Goal: Task Accomplishment & Management: Manage account settings

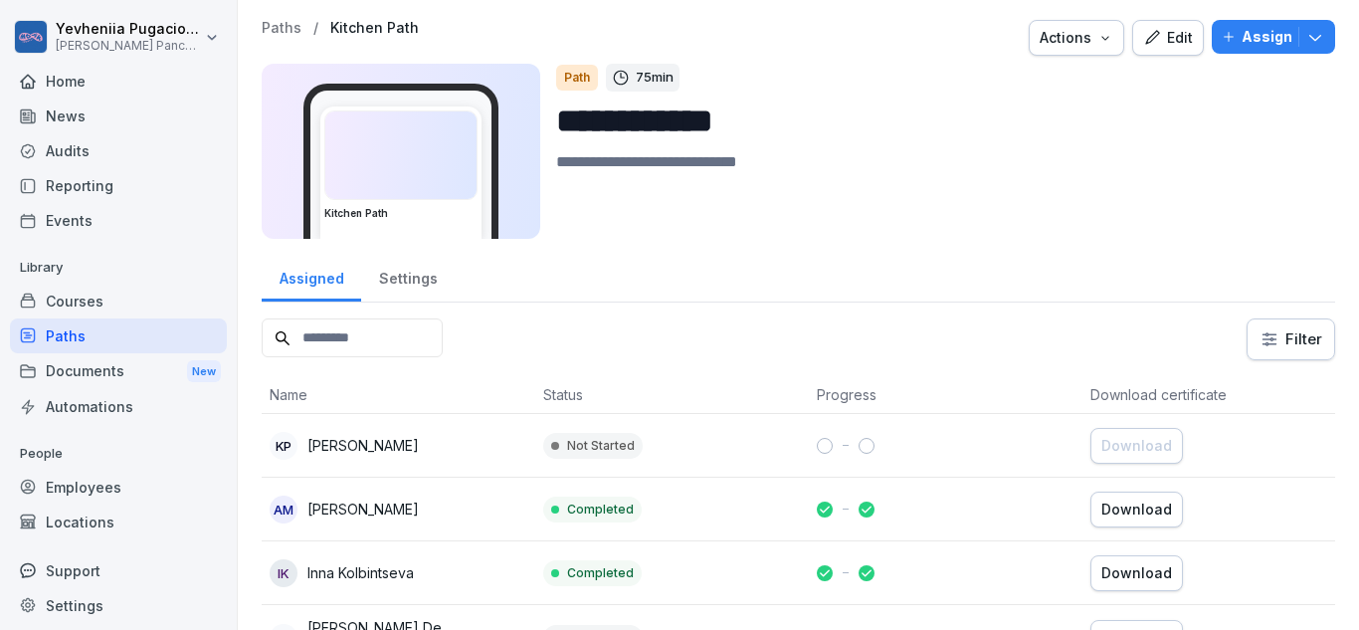
click at [88, 491] on div "Employees" at bounding box center [118, 487] width 217 height 35
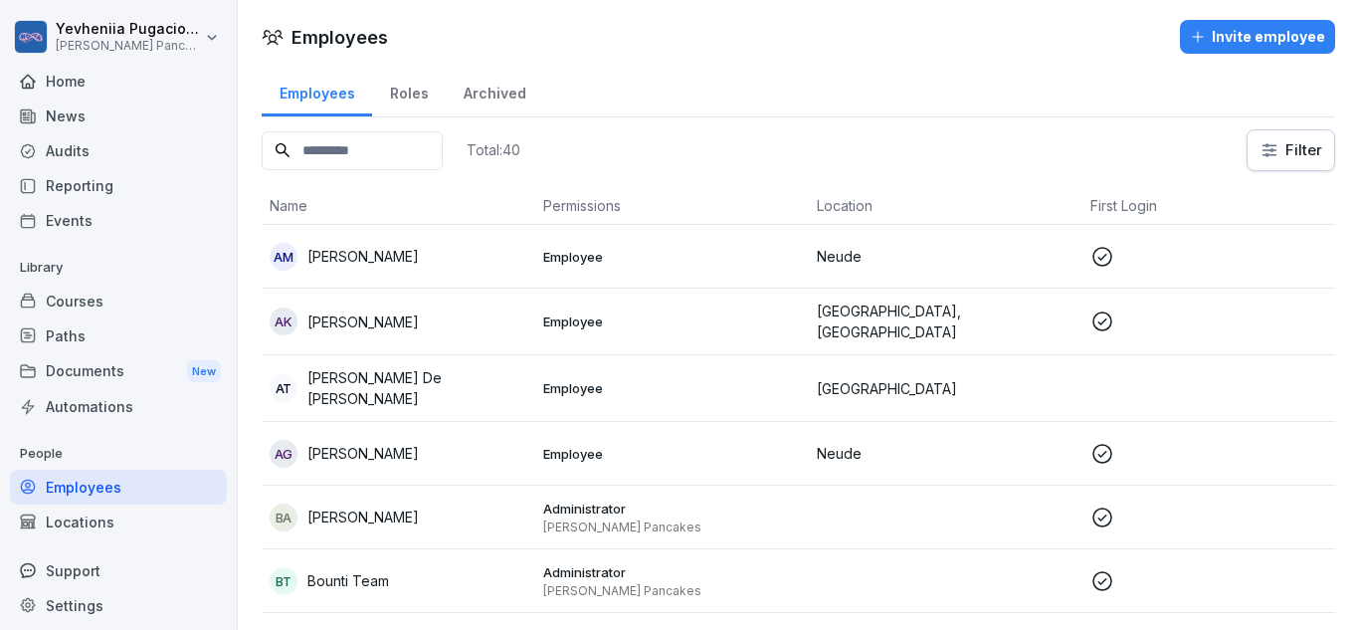
click at [396, 383] on p "[PERSON_NAME] De [PERSON_NAME]" at bounding box center [417, 388] width 220 height 42
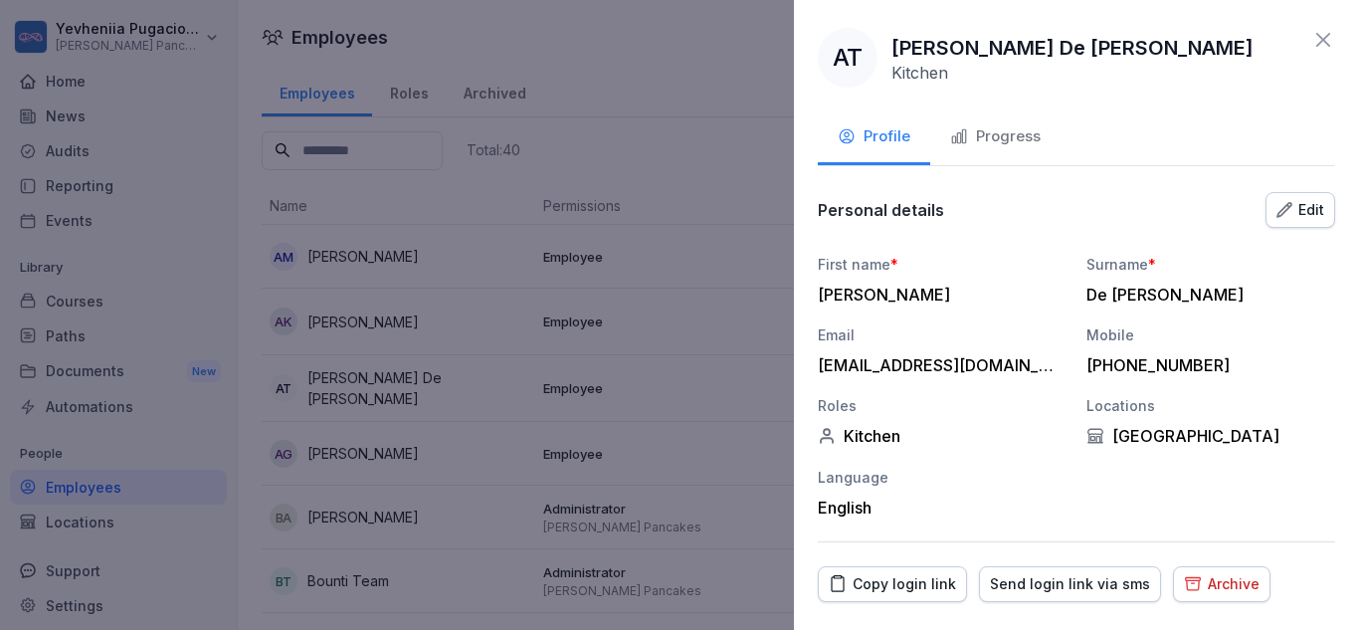
click at [993, 151] on button "Progress" at bounding box center [995, 138] width 130 height 54
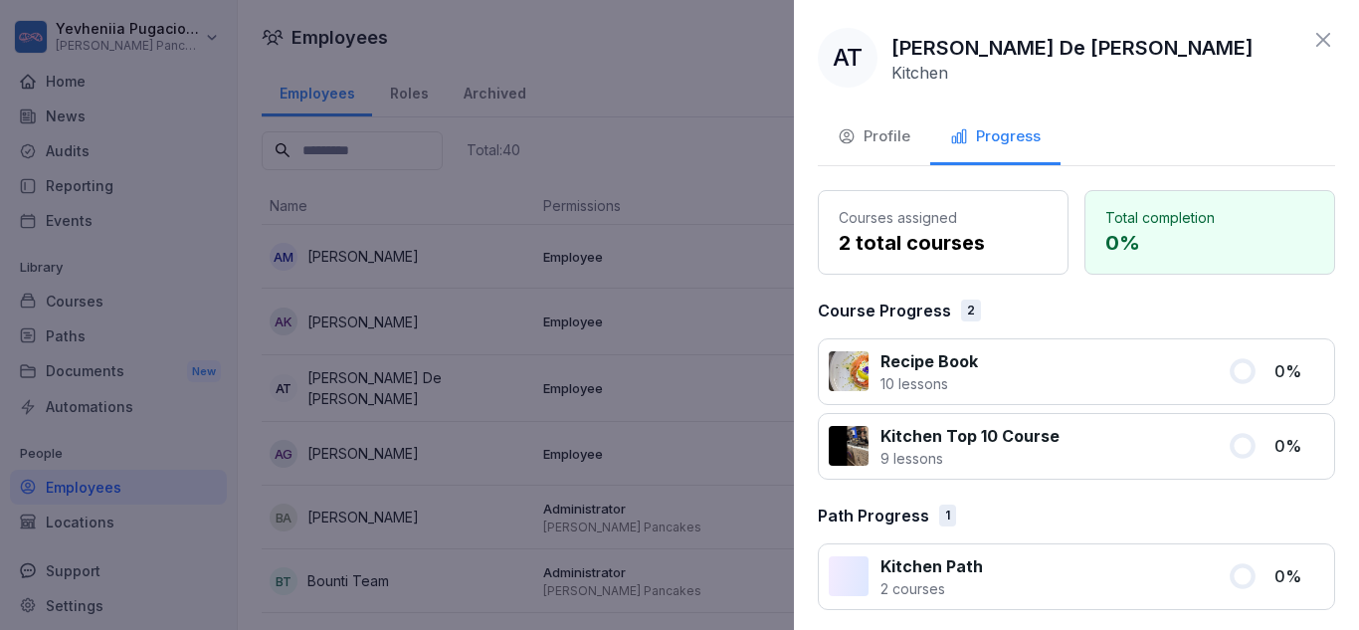
click at [1311, 37] on icon at bounding box center [1323, 40] width 24 height 24
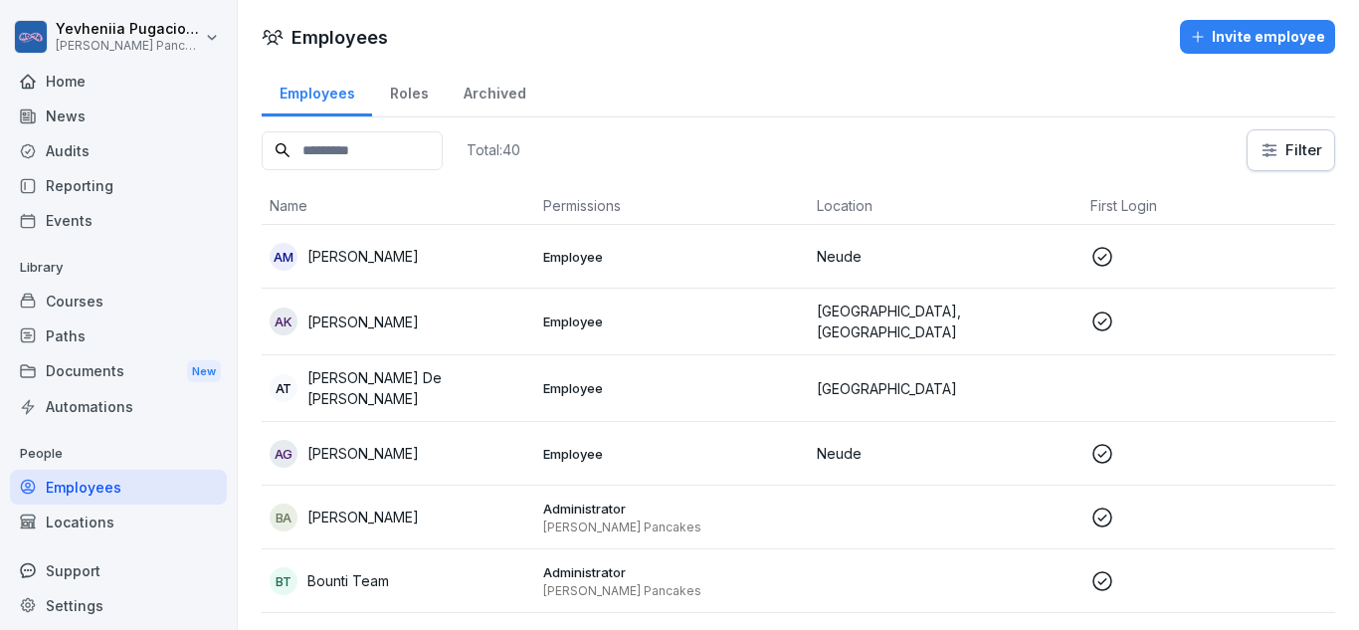
scroll to position [191, 0]
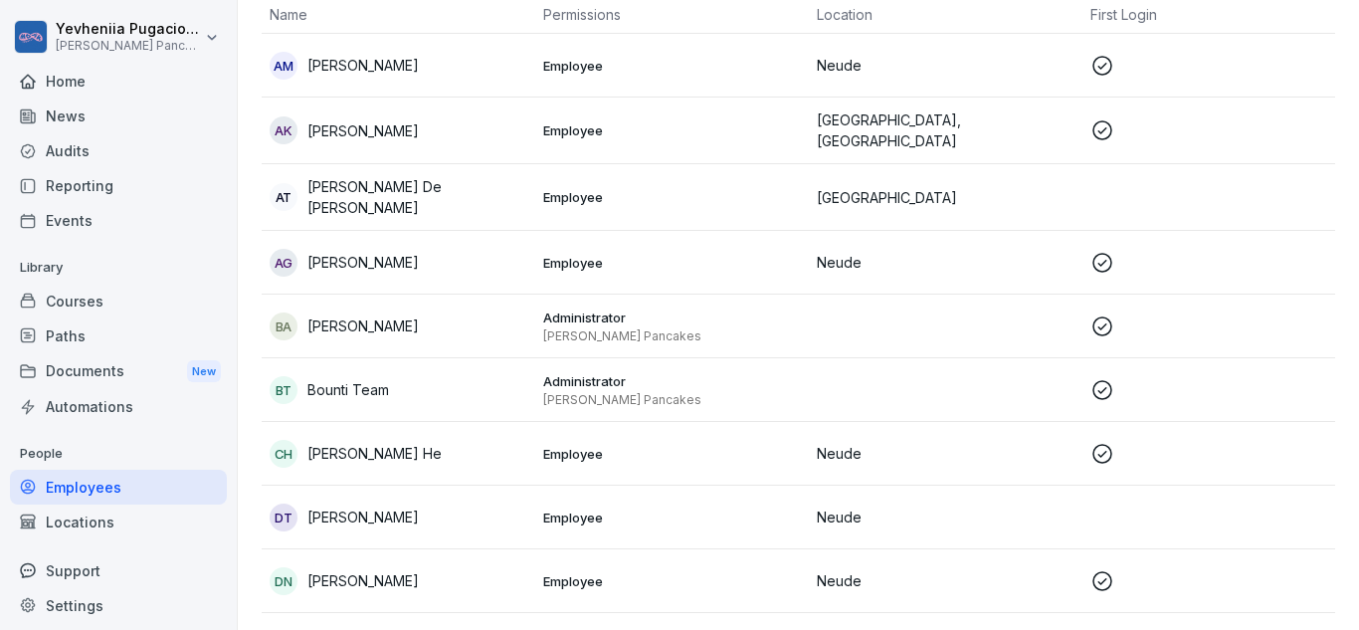
click at [354, 522] on div "DT [PERSON_NAME]" at bounding box center [399, 517] width 258 height 28
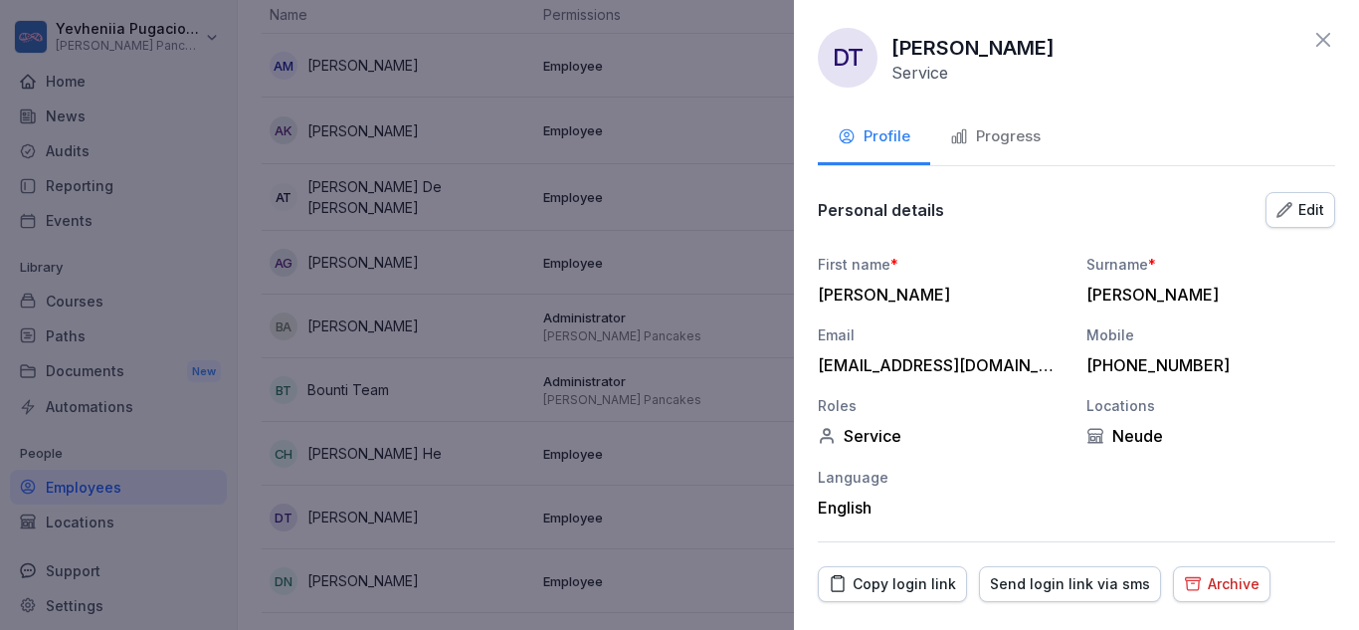
click at [1001, 144] on div "Progress" at bounding box center [995, 136] width 91 height 23
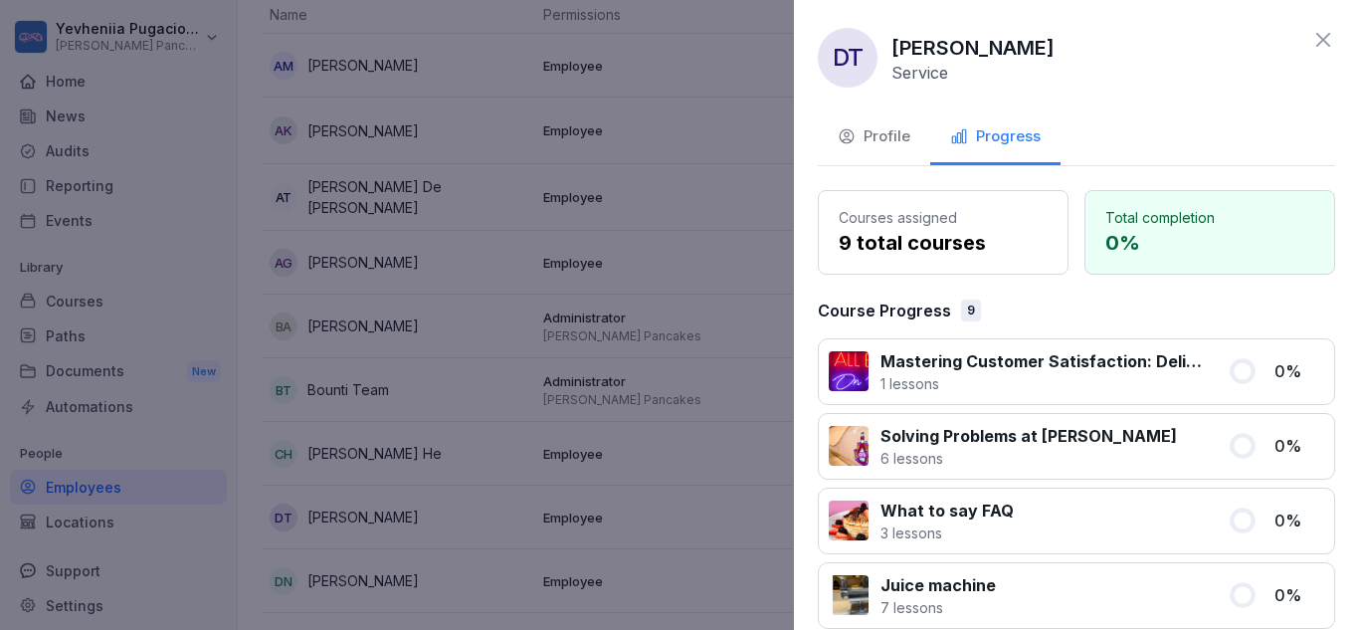
click at [1316, 36] on icon at bounding box center [1323, 40] width 14 height 14
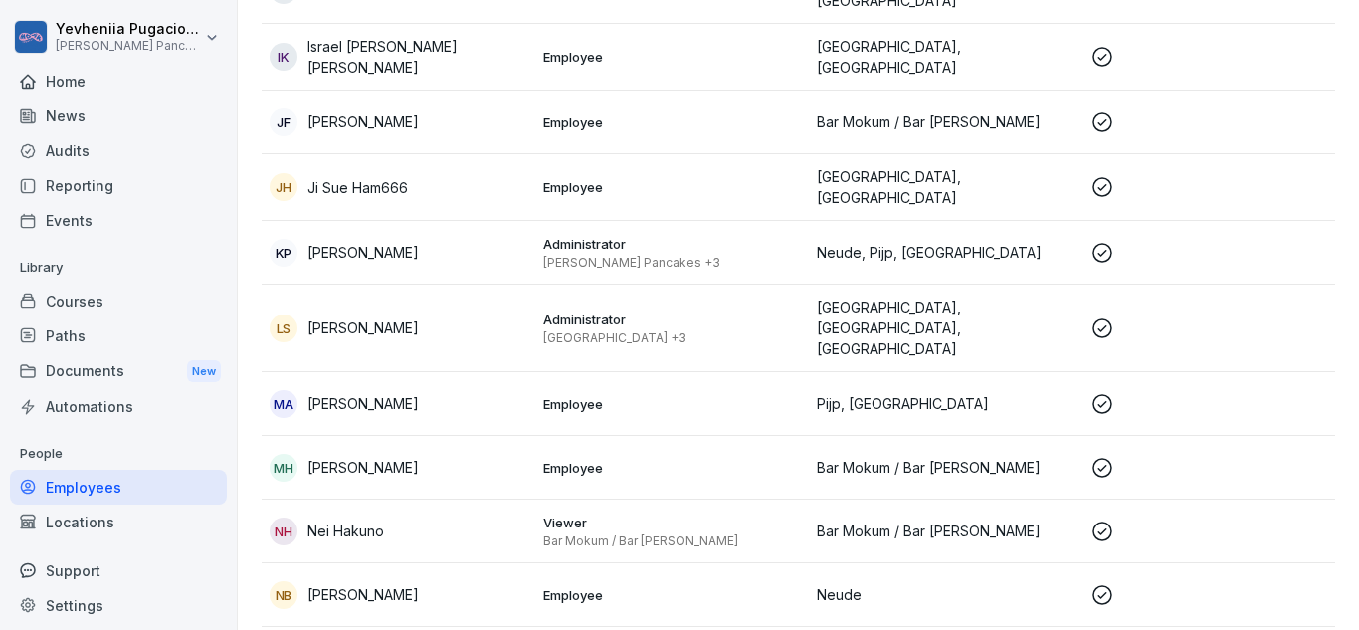
scroll to position [1111, 0]
click at [541, 562] on td "Employee" at bounding box center [672, 594] width 274 height 64
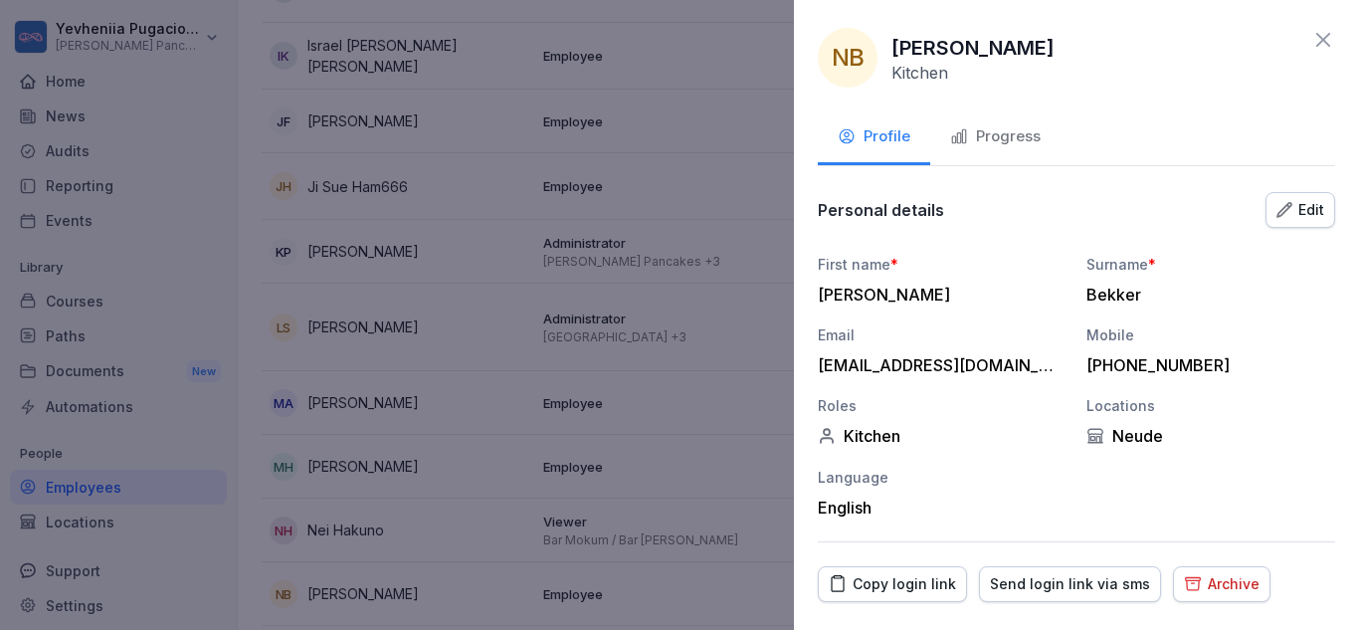
click at [1030, 127] on div "Progress" at bounding box center [995, 136] width 91 height 23
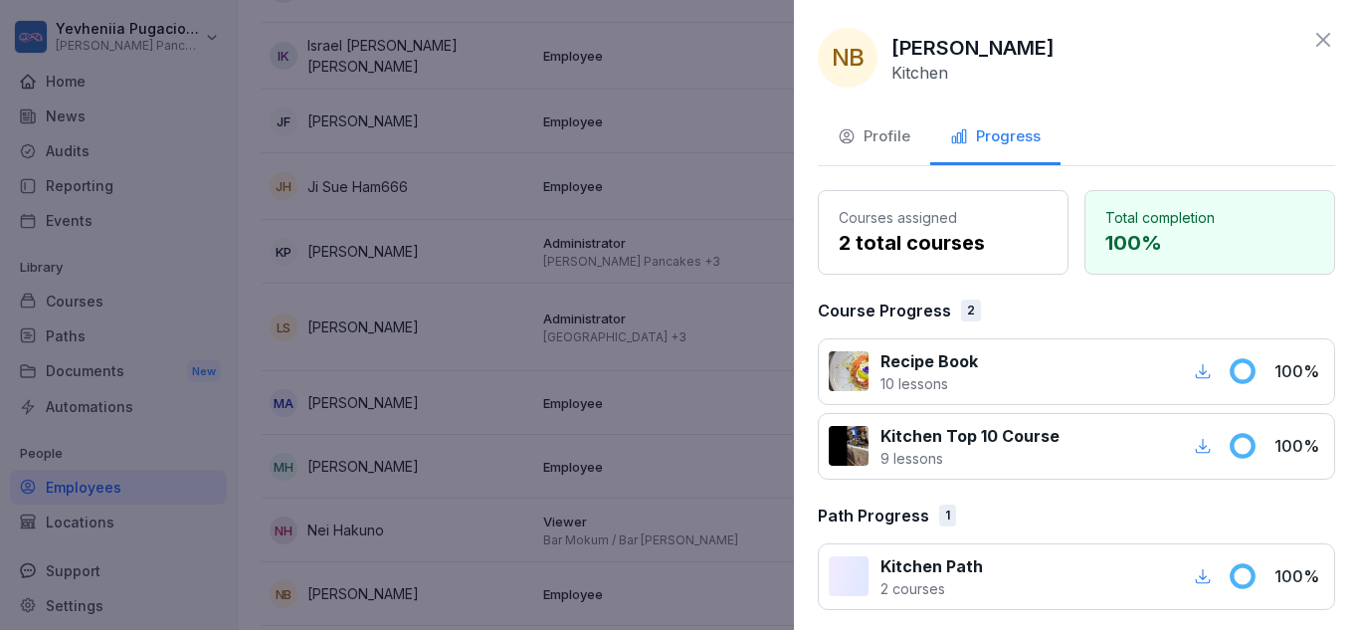
scroll to position [8, 0]
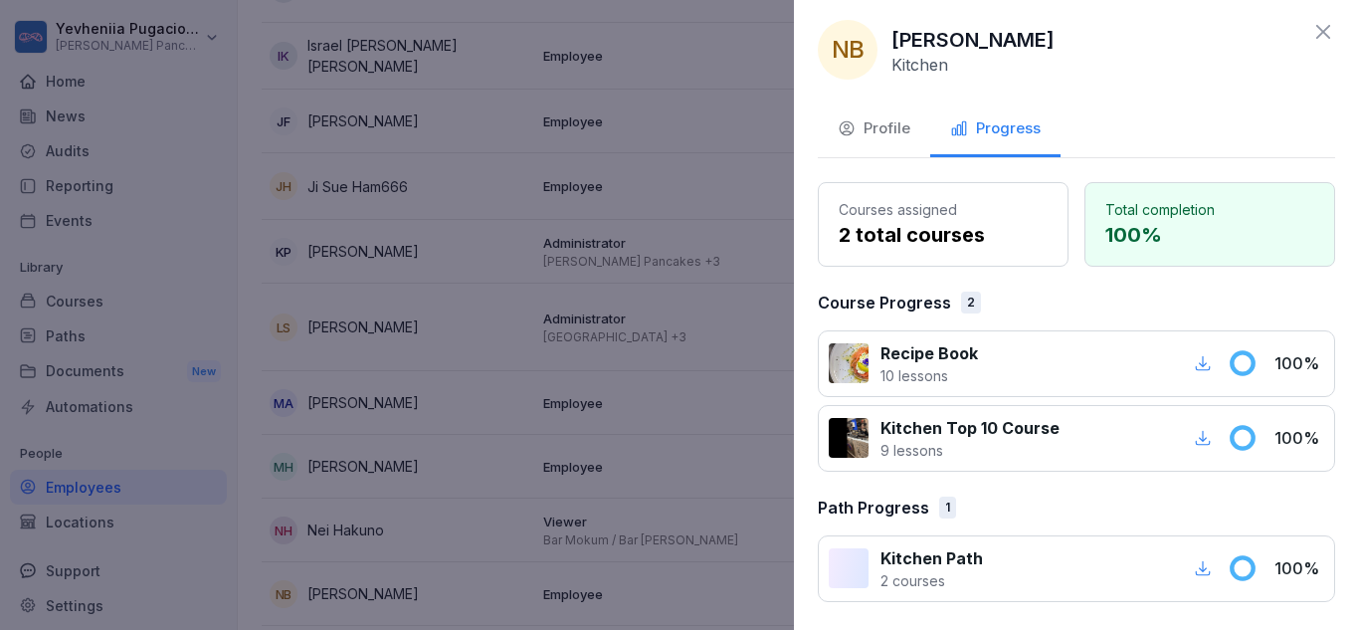
click at [1316, 35] on icon at bounding box center [1323, 32] width 14 height 14
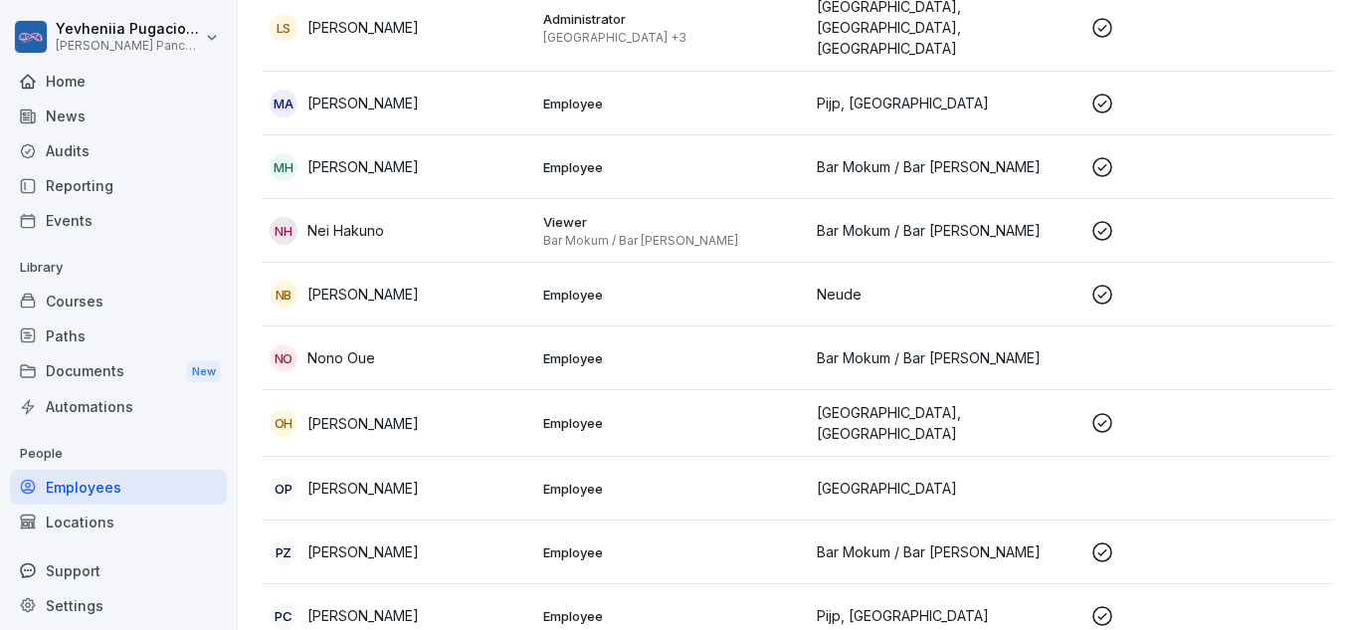
scroll to position [1481, 0]
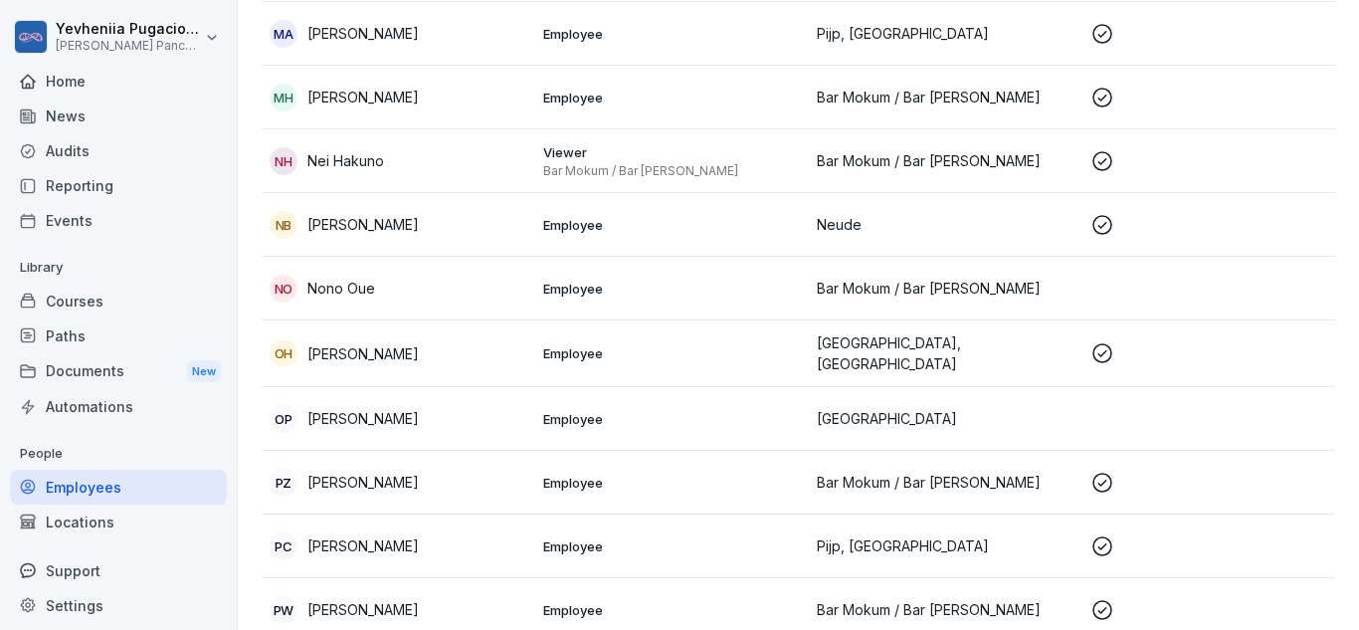
click at [419, 387] on td "OP [PERSON_NAME]" at bounding box center [399, 419] width 274 height 64
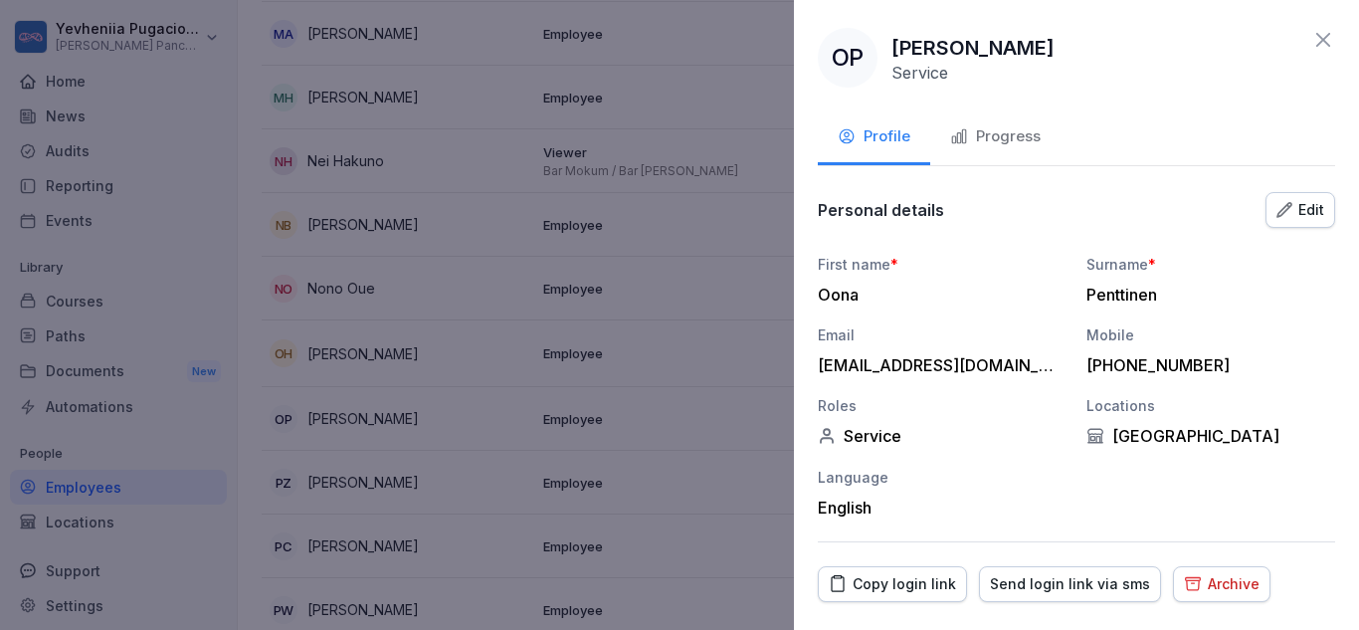
click at [1034, 111] on button "Progress" at bounding box center [995, 138] width 130 height 54
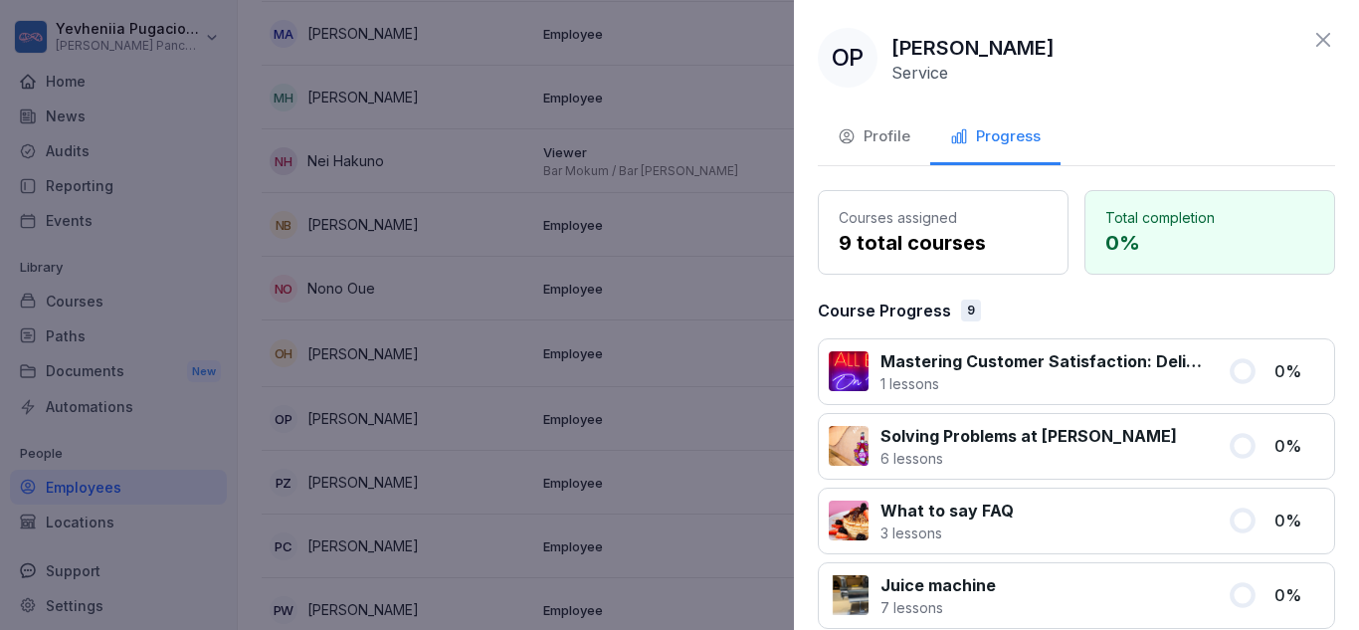
click at [1311, 36] on icon at bounding box center [1323, 40] width 24 height 24
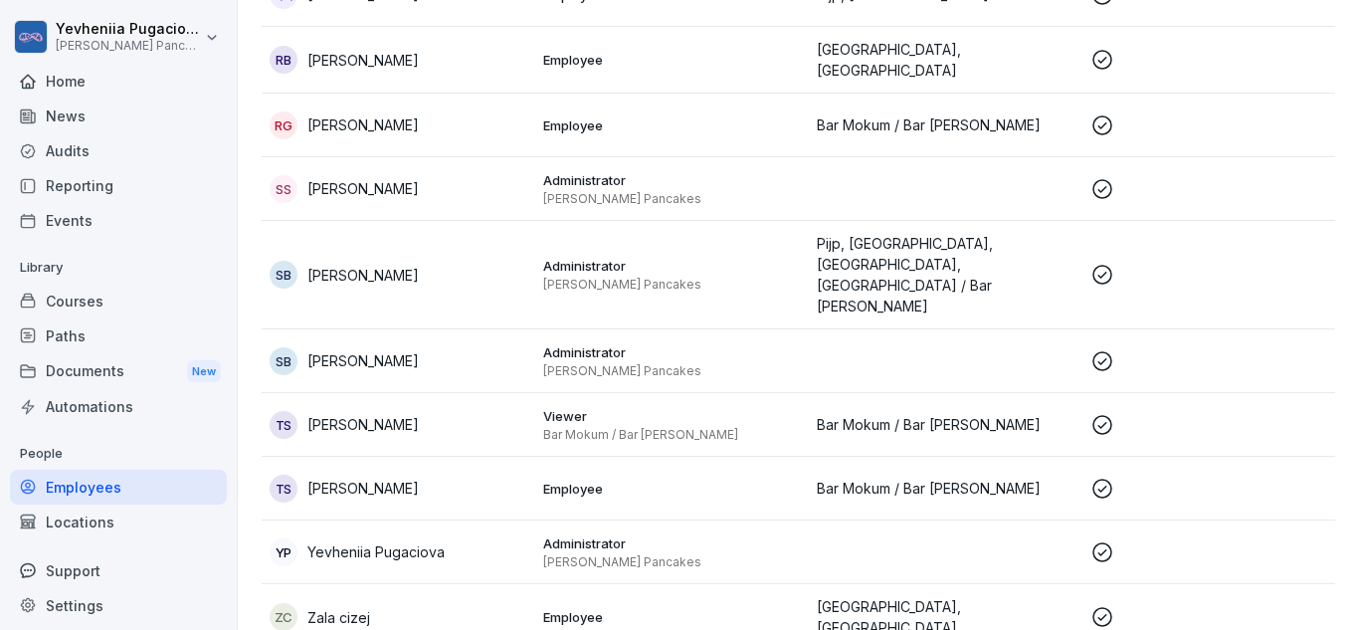
scroll to position [2191, 0]
